Goal: Navigation & Orientation: Find specific page/section

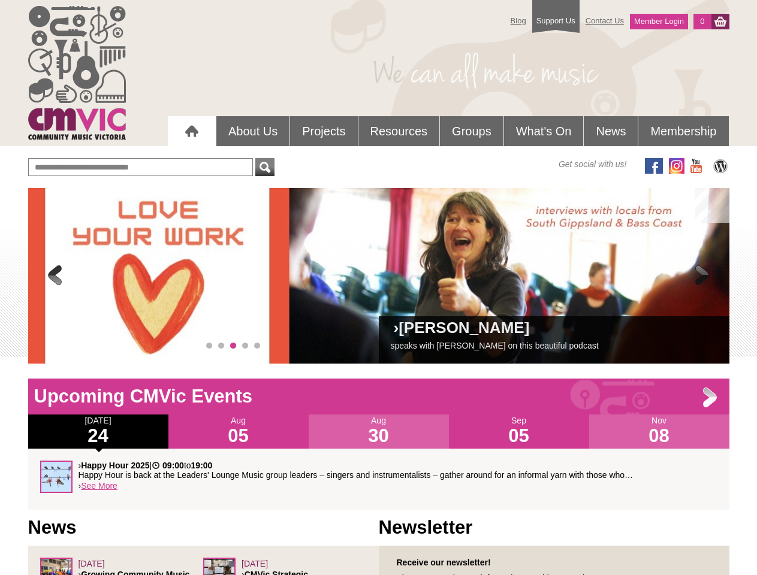
click at [379, 276] on div "› [PERSON_NAME] speaks with [PERSON_NAME] on this beautiful podcast" at bounding box center [378, 276] width 701 height 176
click at [55, 276] on span at bounding box center [55, 276] width 24 height 24
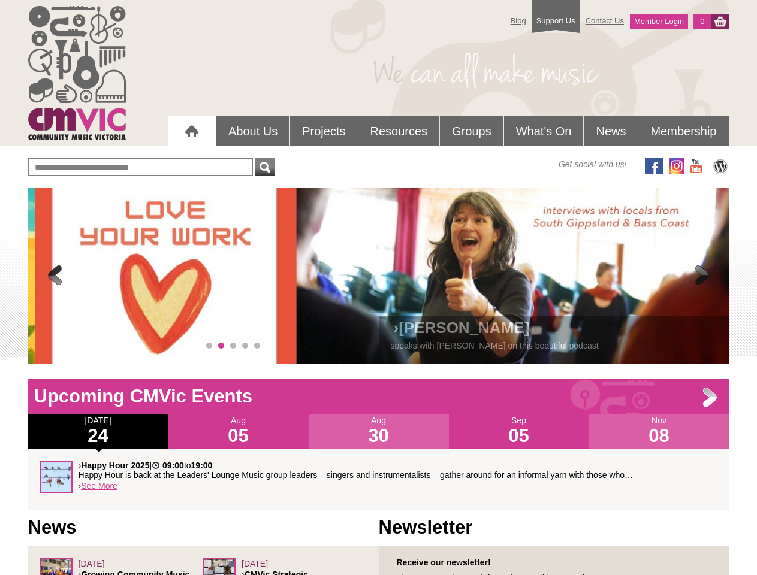
click at [702, 276] on span at bounding box center [702, 276] width 24 height 24
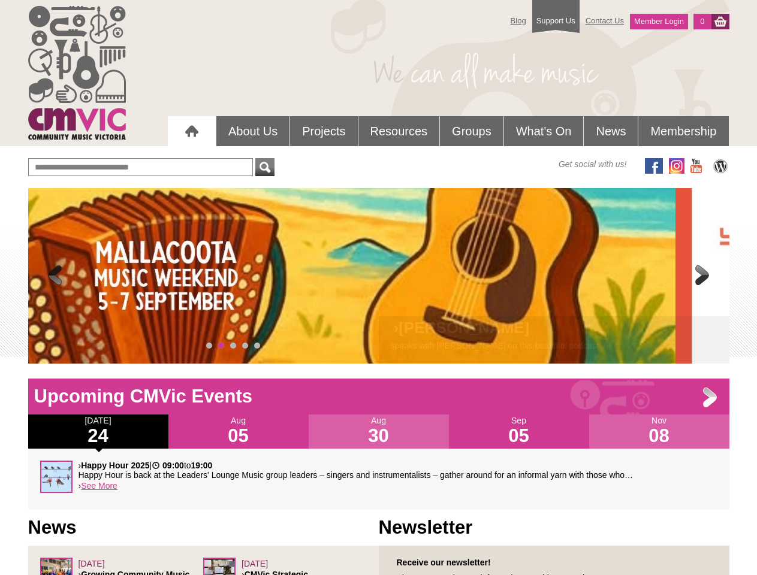
click at [209, 346] on span "0" at bounding box center [209, 346] width 6 height 6
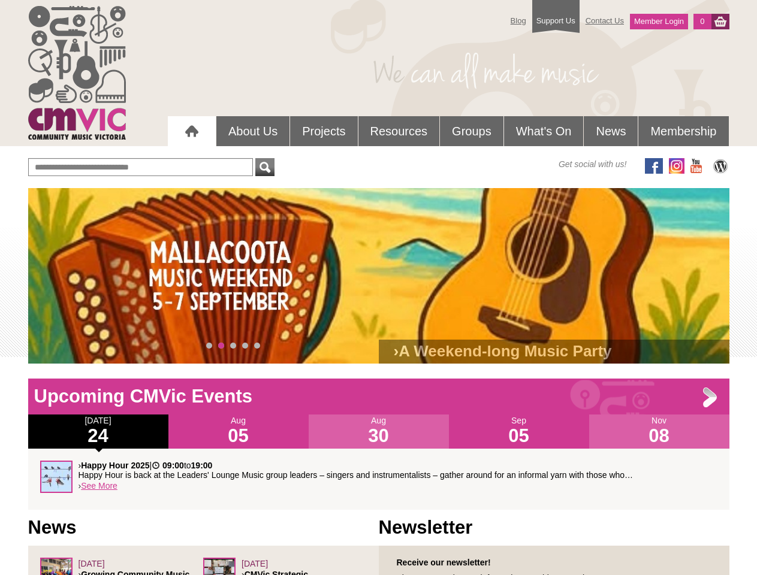
click at [221, 346] on span "1" at bounding box center [221, 346] width 6 height 6
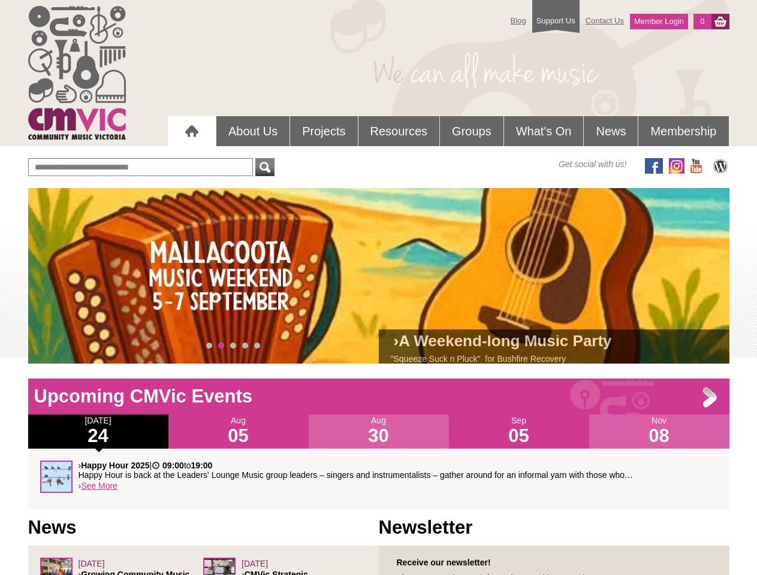
click at [233, 346] on span "2" at bounding box center [233, 346] width 6 height 6
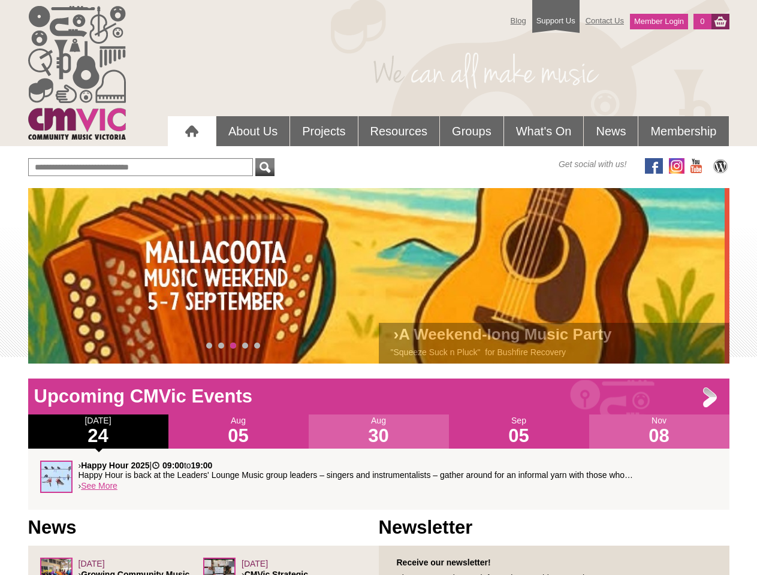
click at [245, 346] on span "3" at bounding box center [245, 346] width 6 height 6
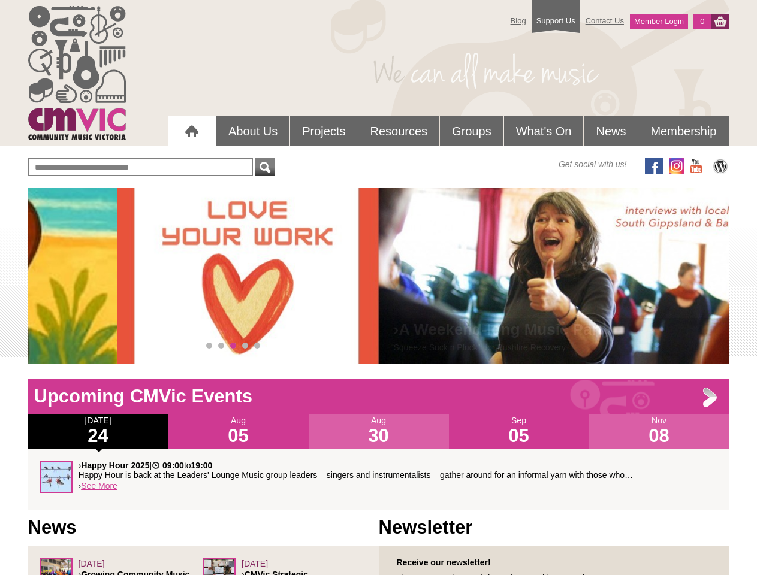
click at [257, 346] on span "4" at bounding box center [257, 346] width 6 height 6
